Goal: Contribute content: Contribute content

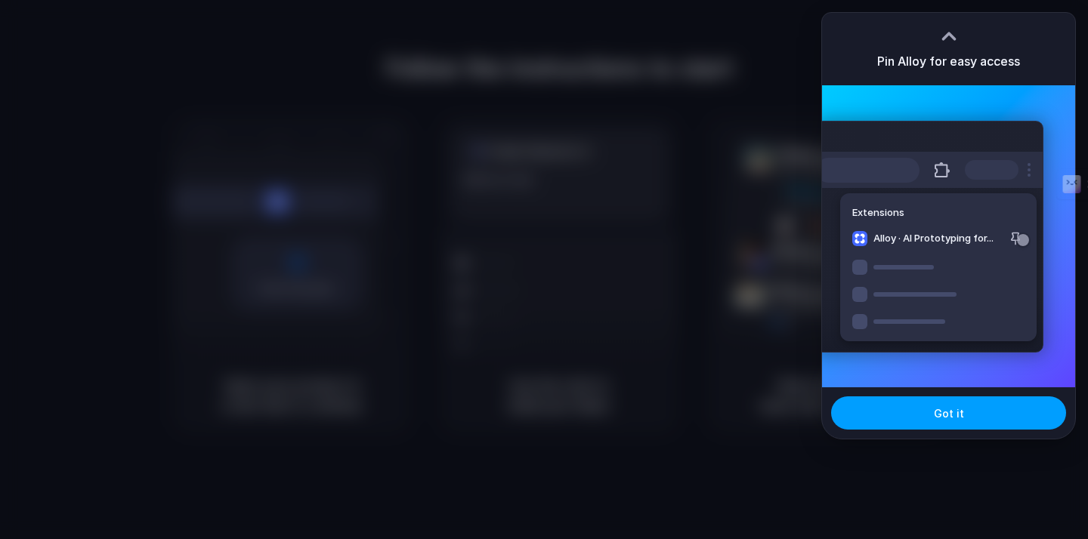
click at [900, 417] on button "Got it" at bounding box center [948, 413] width 235 height 33
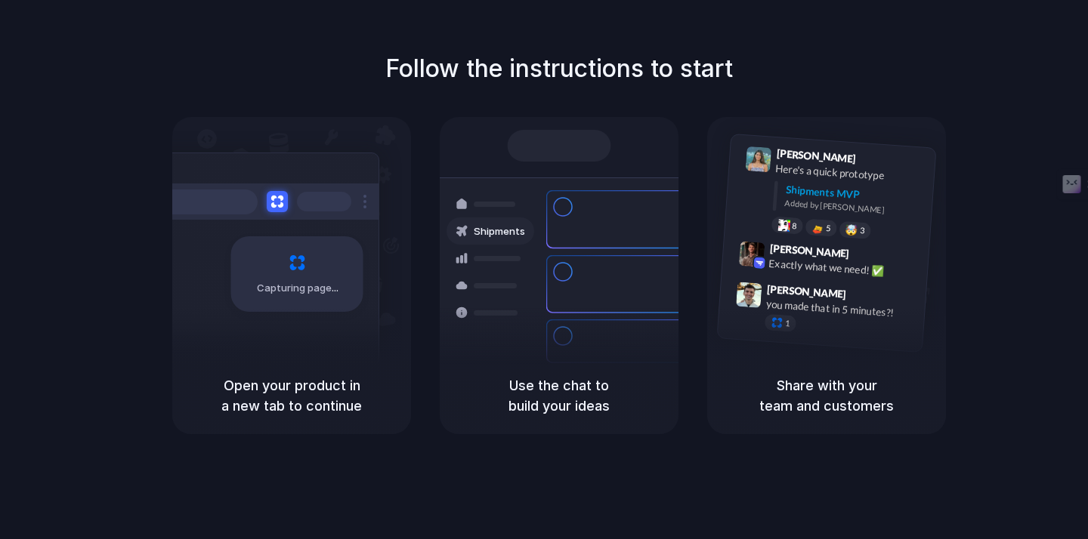
click at [609, 330] on div "Bulk order processing 8 pallets • Warehouse B • Packed" at bounding box center [648, 341] width 204 height 44
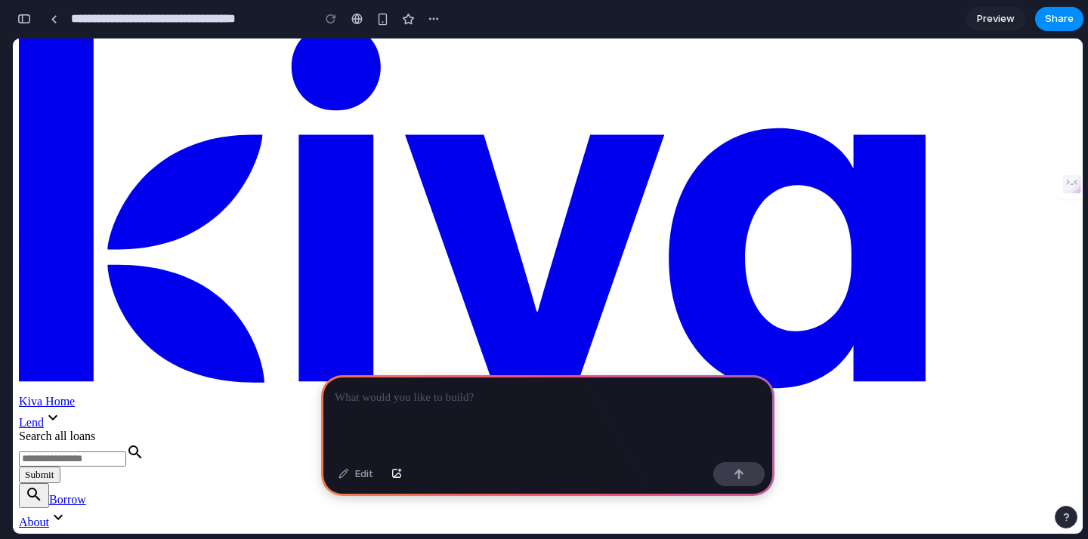
scroll to position [42, 0]
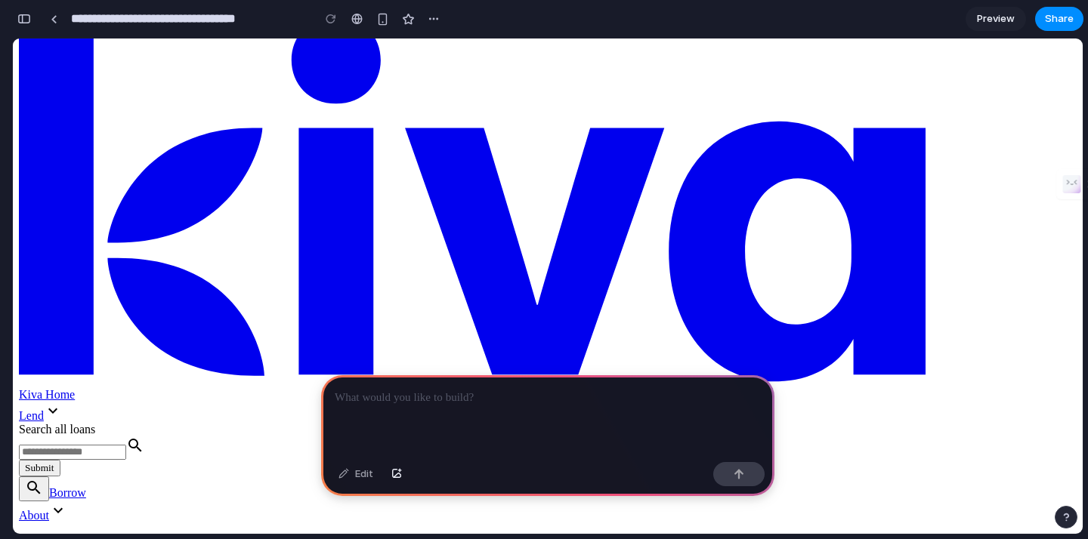
click at [478, 430] on div at bounding box center [547, 415] width 453 height 81
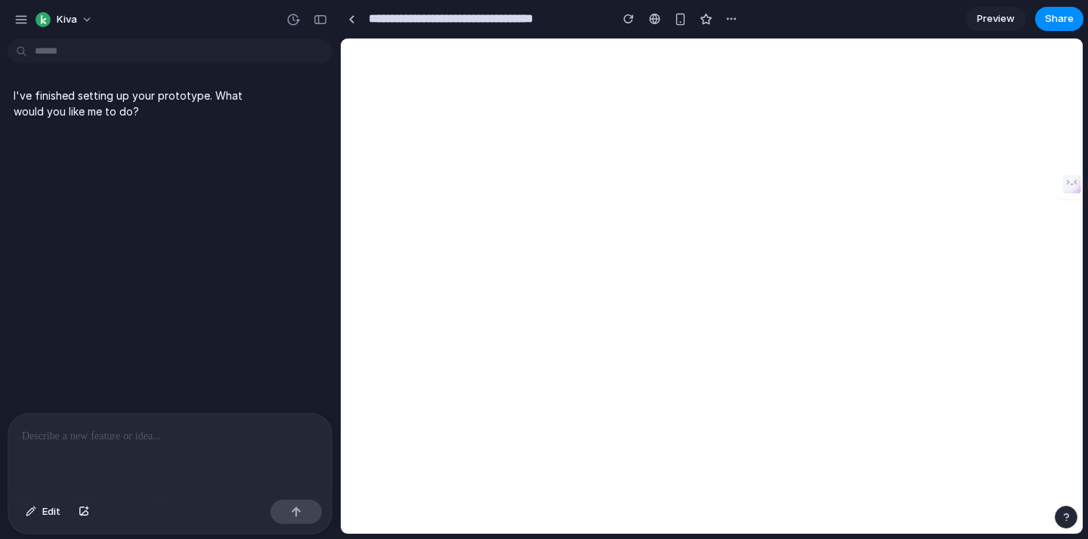
scroll to position [0, 0]
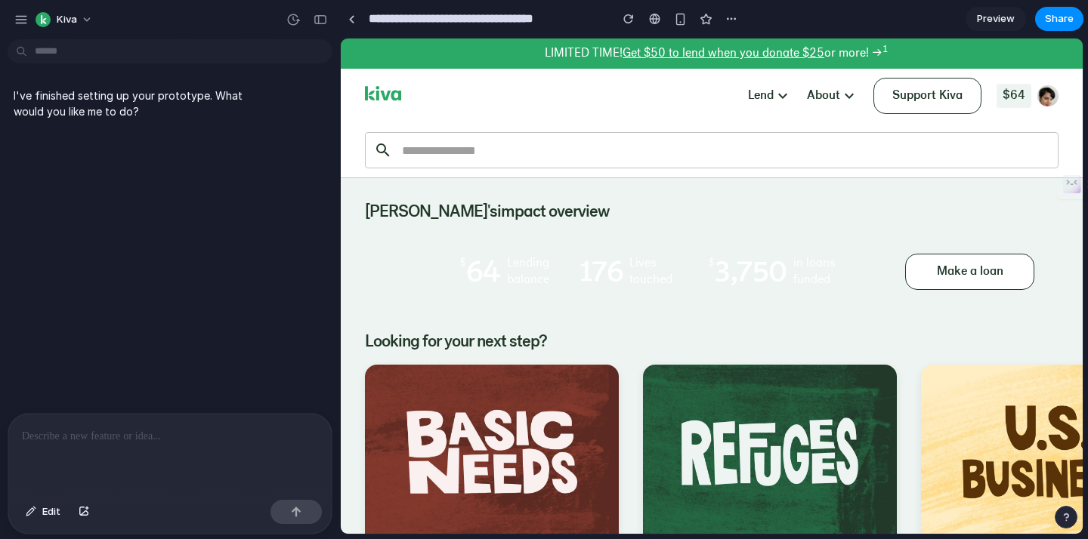
click at [225, 454] on div at bounding box center [169, 454] width 323 height 80
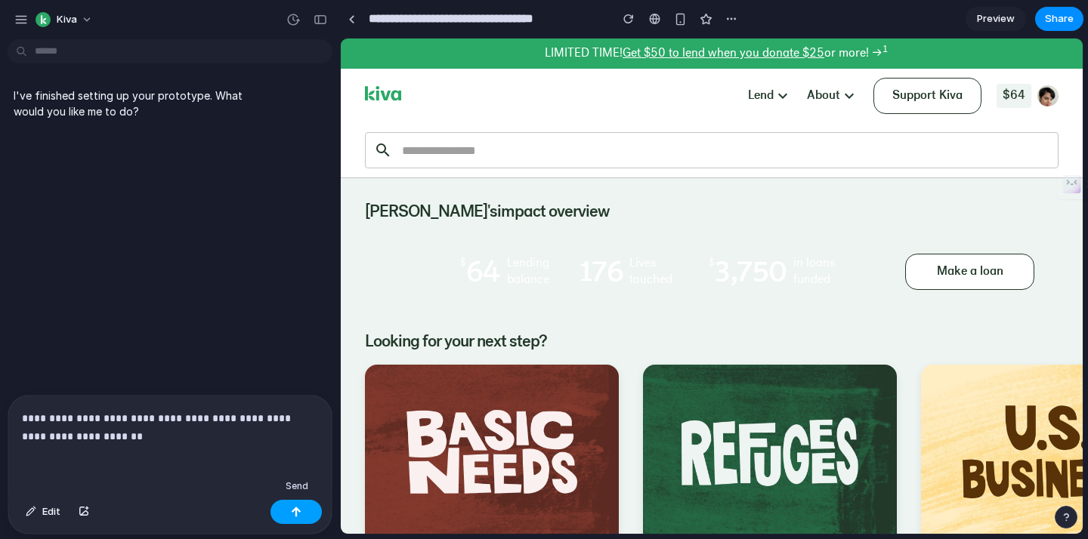
click at [313, 507] on button "button" at bounding box center [295, 512] width 51 height 24
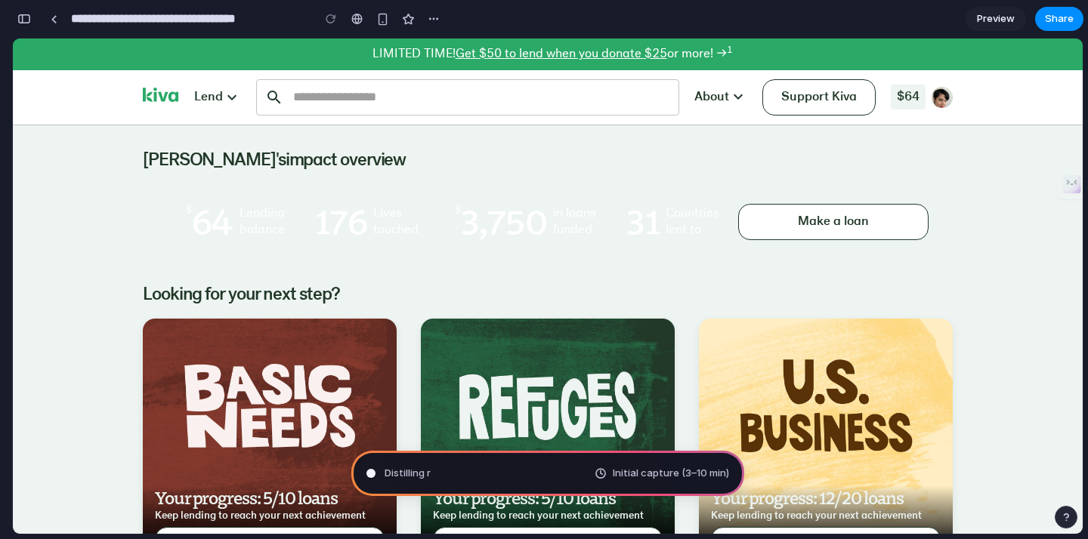
type input "**********"
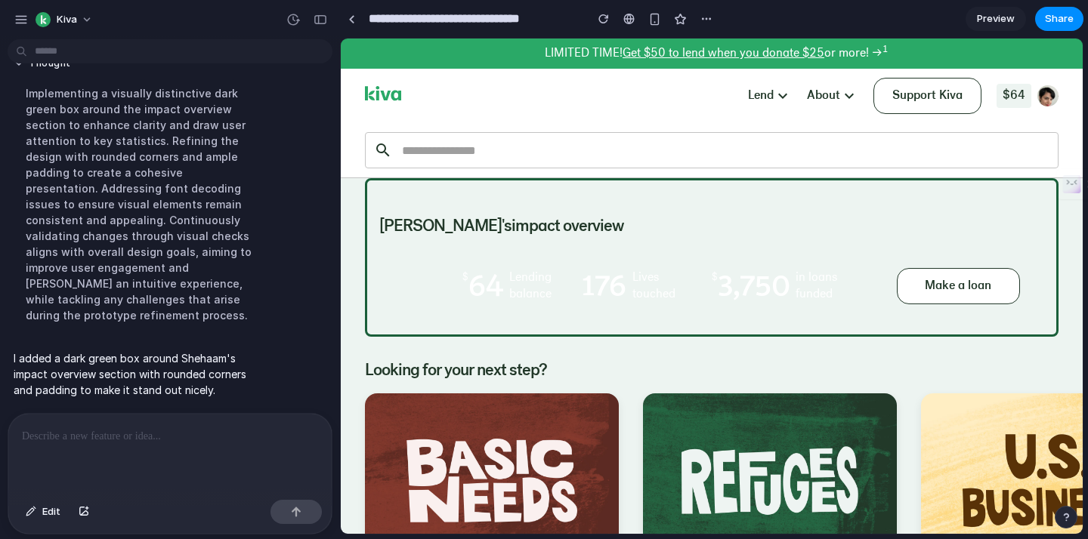
click at [157, 442] on p at bounding box center [170, 436] width 296 height 18
click at [51, 512] on span "Edit" at bounding box center [51, 512] width 18 height 15
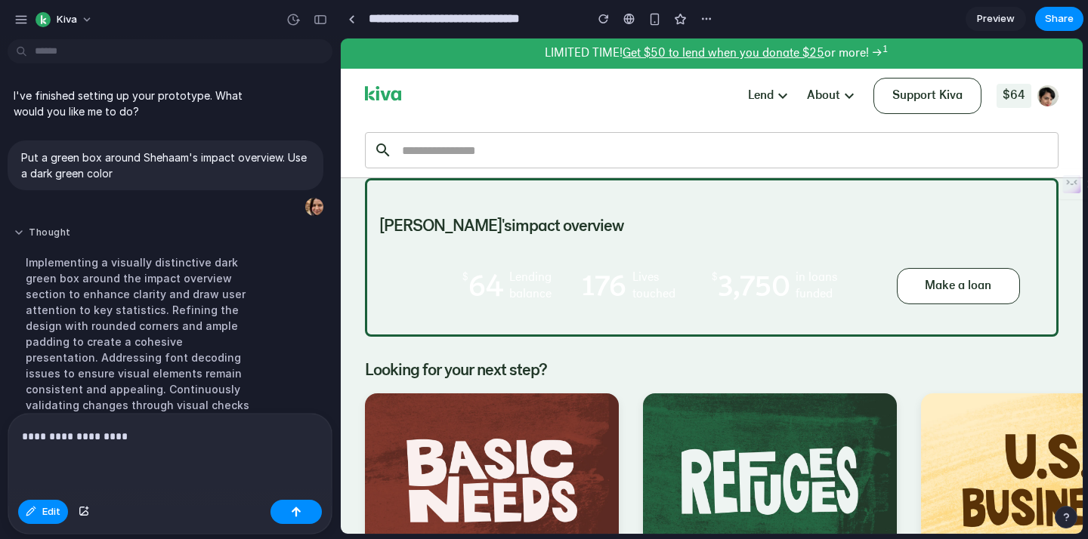
scroll to position [170, 0]
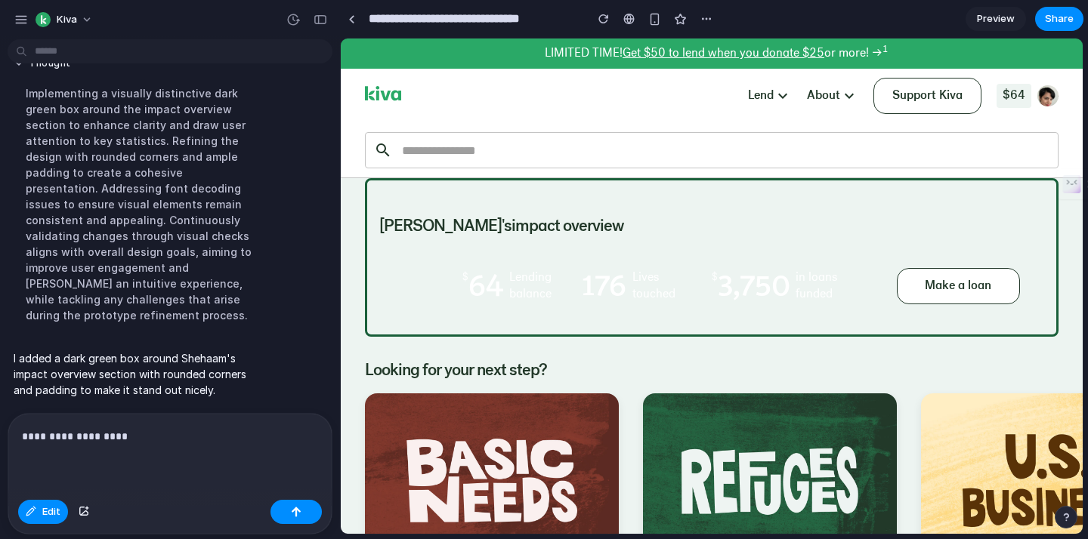
click at [129, 440] on p "**********" at bounding box center [170, 436] width 296 height 18
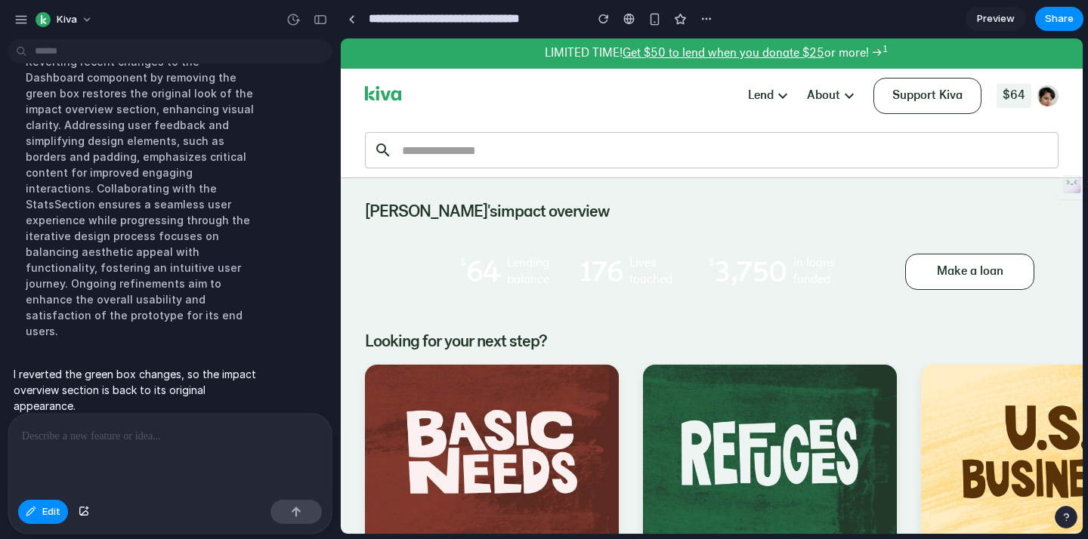
scroll to position [0, 0]
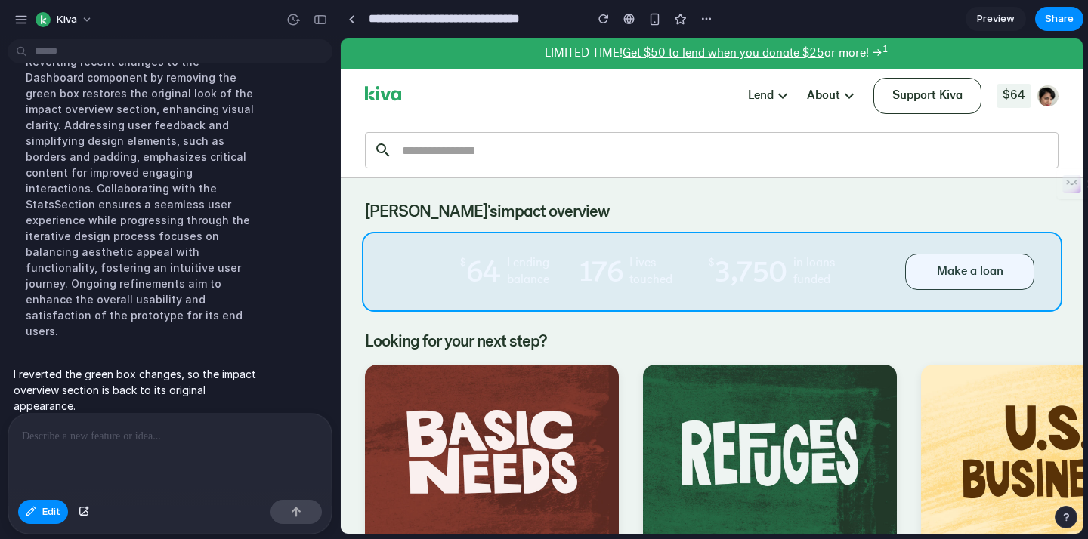
click at [418, 236] on div at bounding box center [711, 286] width 741 height 495
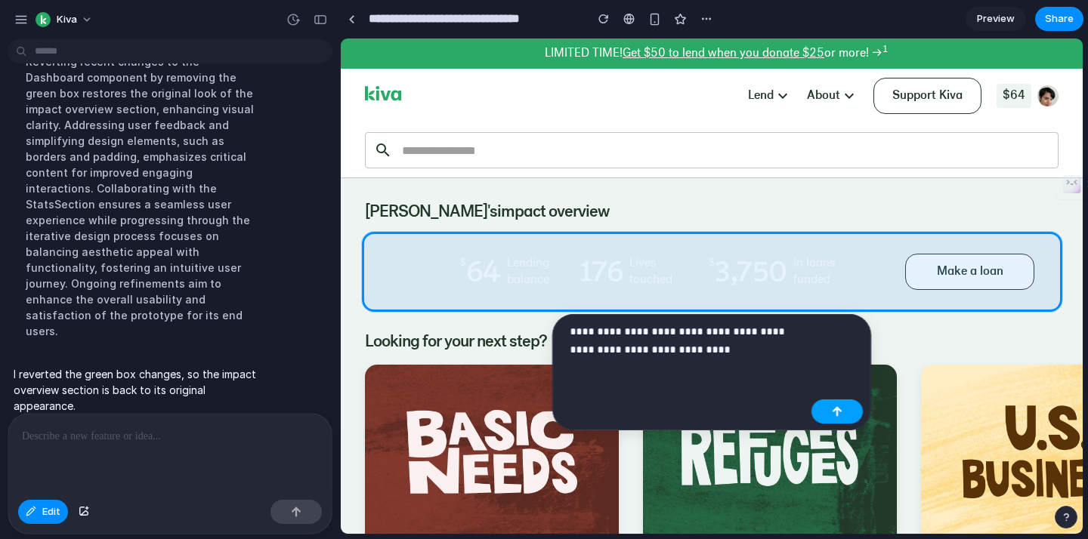
click at [851, 412] on button "button" at bounding box center [836, 412] width 51 height 24
